Goal: Check status: Check status

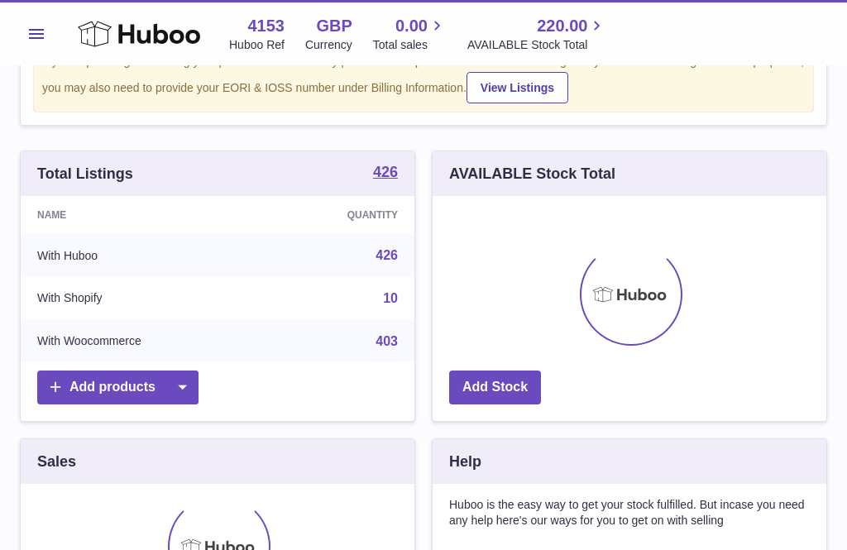
click at [106, 21] on icon at bounding box center [139, 33] width 122 height 33
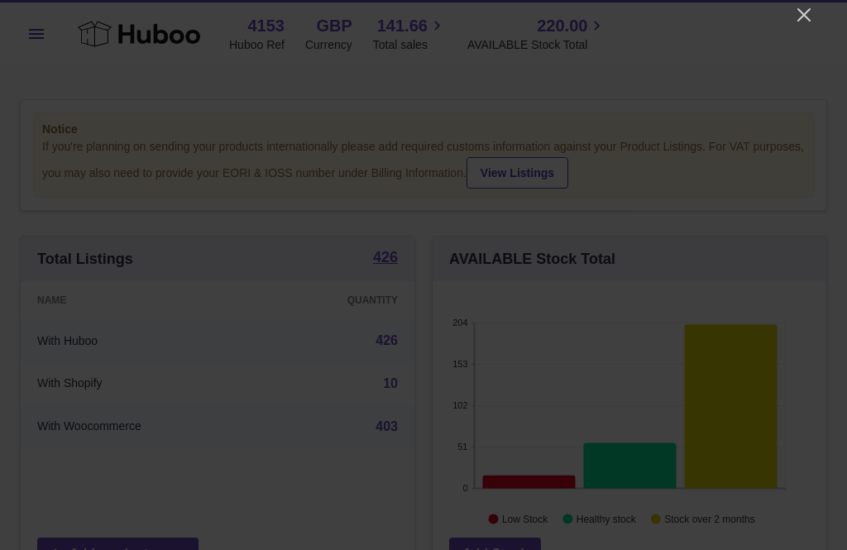
click at [804, 19] on icon "Close" at bounding box center [804, 15] width 20 height 20
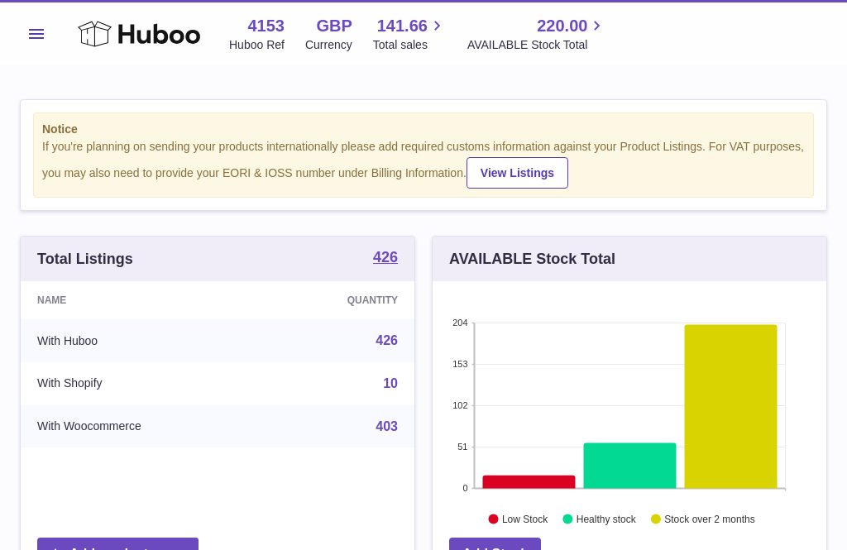
click at [29, 40] on button "Menu" at bounding box center [36, 33] width 33 height 33
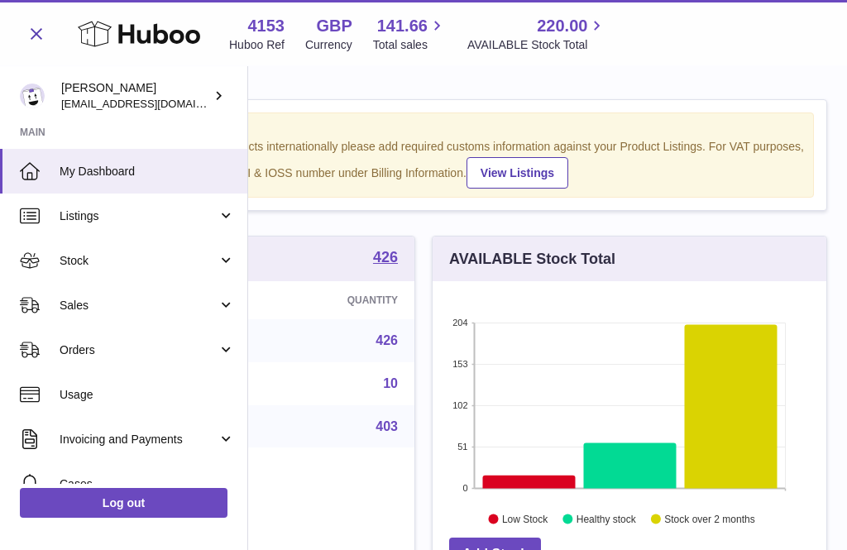
click at [103, 264] on span "Stock" at bounding box center [139, 261] width 158 height 16
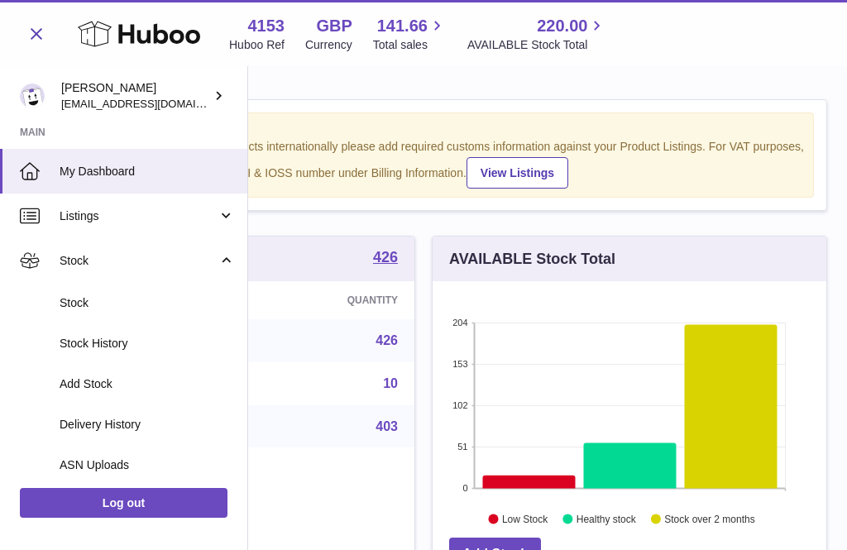
click at [106, 424] on span "Delivery History" at bounding box center [147, 425] width 175 height 16
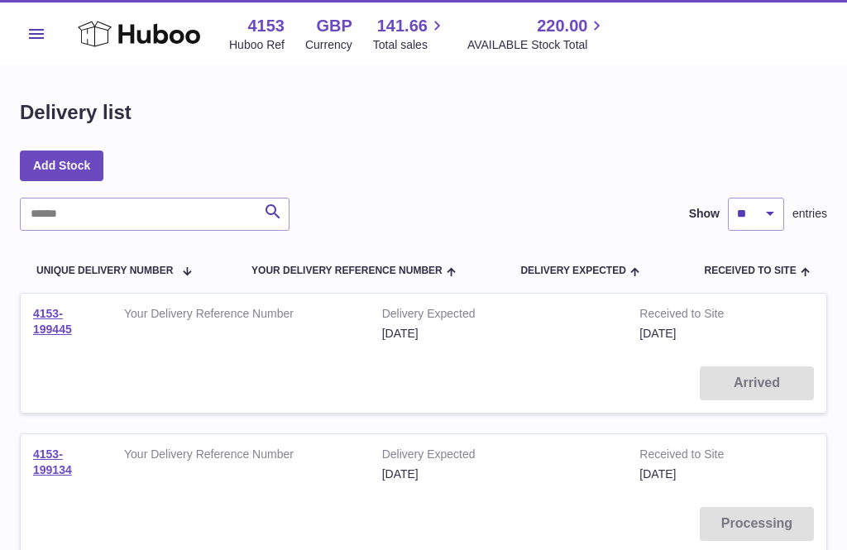
click at [42, 320] on link "4153-199445" at bounding box center [52, 321] width 39 height 29
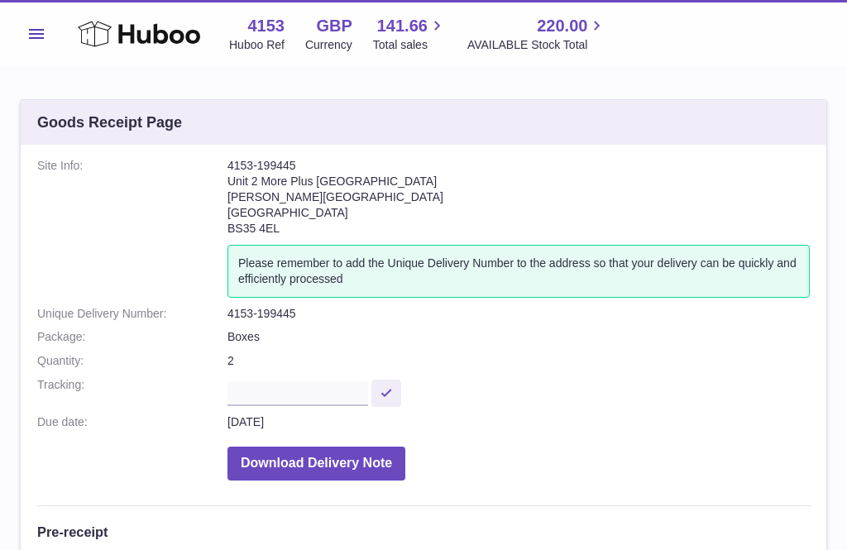
click at [104, 35] on icon at bounding box center [139, 33] width 122 height 33
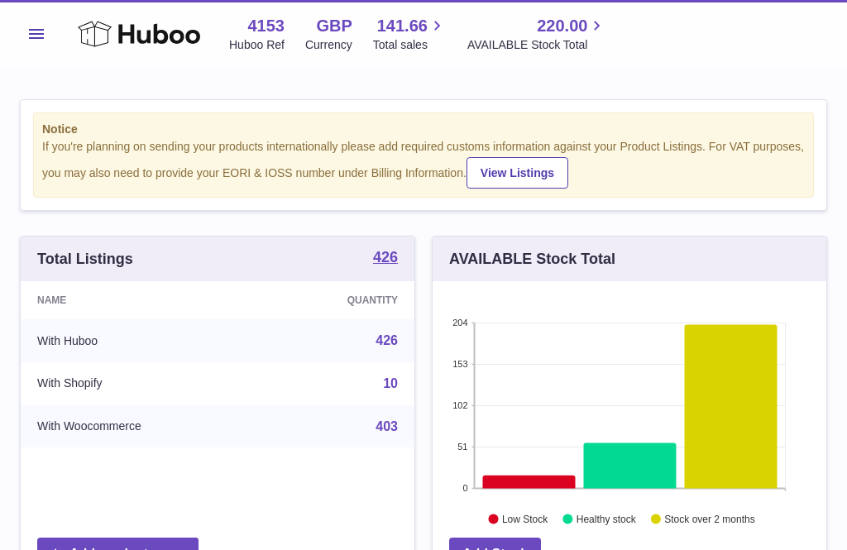
scroll to position [258, 394]
